Goal: Check status: Check status

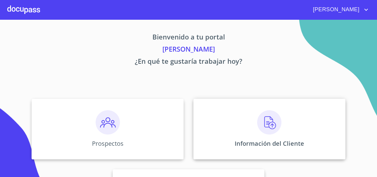
click at [265, 123] on img at bounding box center [269, 122] width 24 height 24
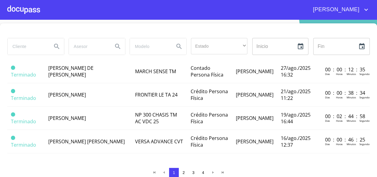
scroll to position [14, 0]
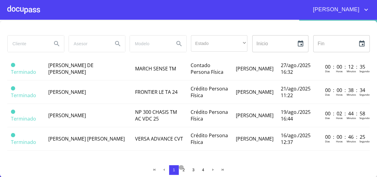
click at [183, 172] on span "2" at bounding box center [183, 170] width 5 height 5
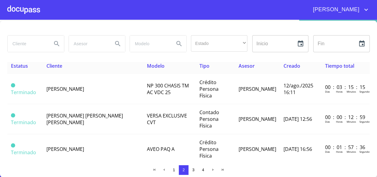
scroll to position [0, 0]
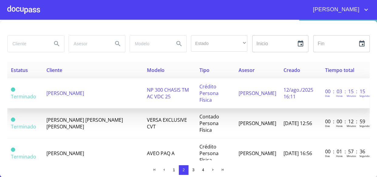
click at [67, 86] on td "[PERSON_NAME]" at bounding box center [93, 93] width 101 height 30
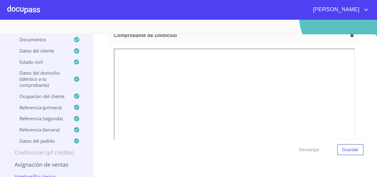
scroll to position [359, 0]
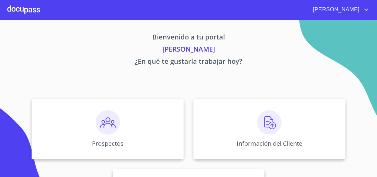
click at [351, 5] on span "[PERSON_NAME]" at bounding box center [336, 10] width 54 height 10
click at [359, 16] on li "Salir" at bounding box center [360, 12] width 20 height 11
